Goal: Find specific page/section: Find specific page/section

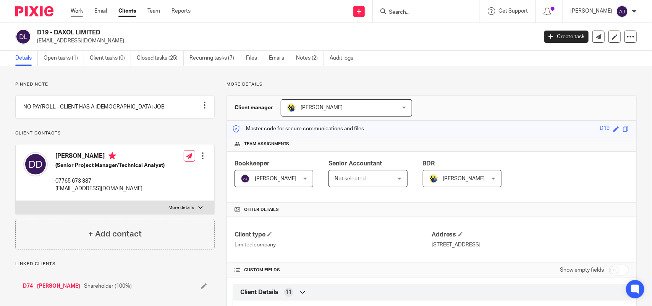
click at [75, 14] on link "Work" at bounding box center [77, 11] width 12 height 8
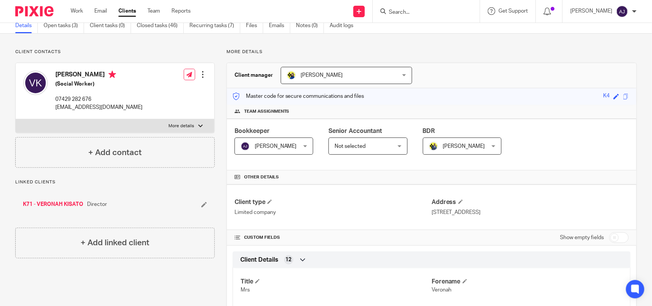
scroll to position [48, 0]
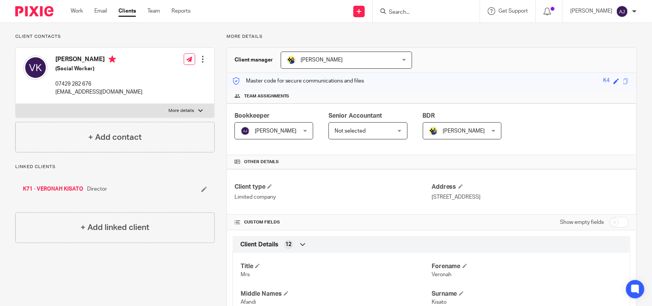
click at [68, 189] on link "K71 - VERONAH KISATO" at bounding box center [53, 189] width 60 height 8
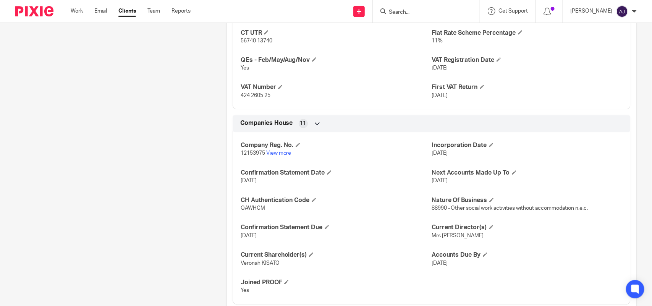
scroll to position [678, 0]
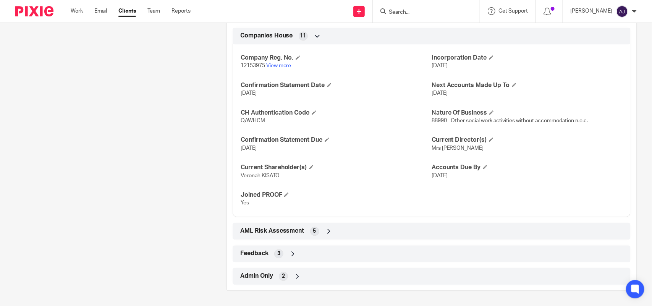
drag, startPoint x: 504, startPoint y: 148, endPoint x: 503, endPoint y: 159, distance: 11.1
click at [503, 159] on div "Company Reg. No. 12153975 View more Incorporation Date [DATE] Confirmation Stat…" at bounding box center [432, 128] width 398 height 178
click at [503, 160] on div "Company Reg. No. 12153975 View more Incorporation Date [DATE] Confirmation Stat…" at bounding box center [432, 128] width 398 height 178
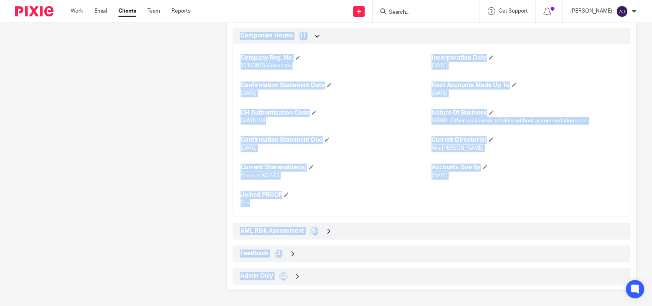
drag, startPoint x: 237, startPoint y: 140, endPoint x: 370, endPoint y: 324, distance: 227.0
click at [370, 306] on html "Work Email Clients Team Reports Work Email Clients Team Reports Settings Send n…" at bounding box center [326, 153] width 652 height 306
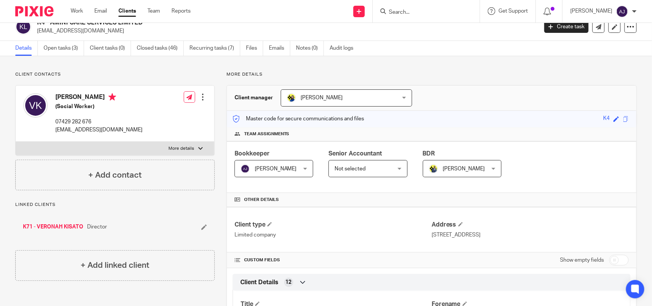
scroll to position [0, 0]
